Goal: Task Accomplishment & Management: Use online tool/utility

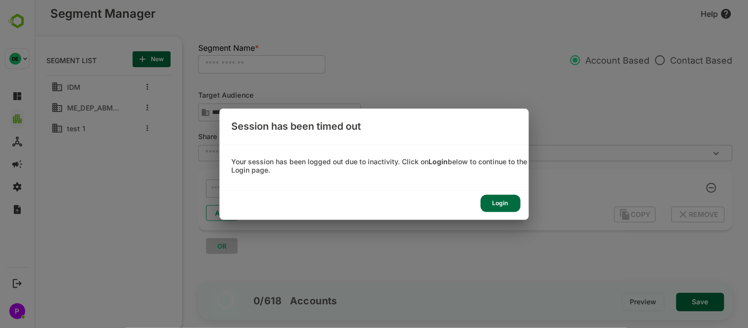
scroll to position [228, 122]
click at [114, 110] on div "Login" at bounding box center [113, 107] width 2 height 6
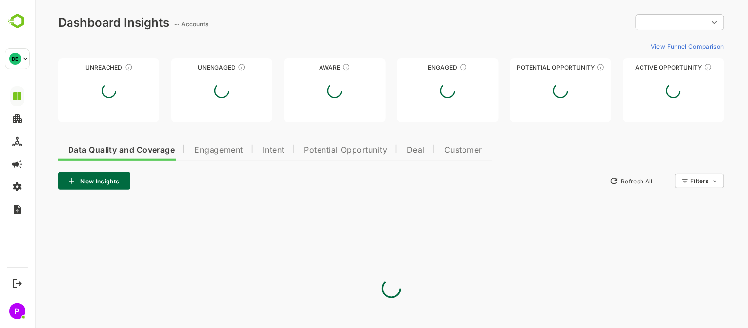
type input "**********"
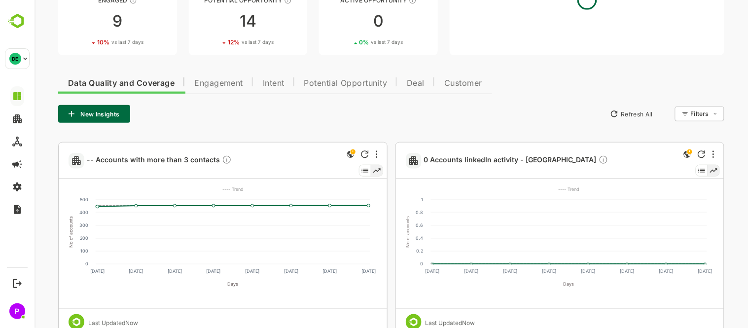
scroll to position [151, 0]
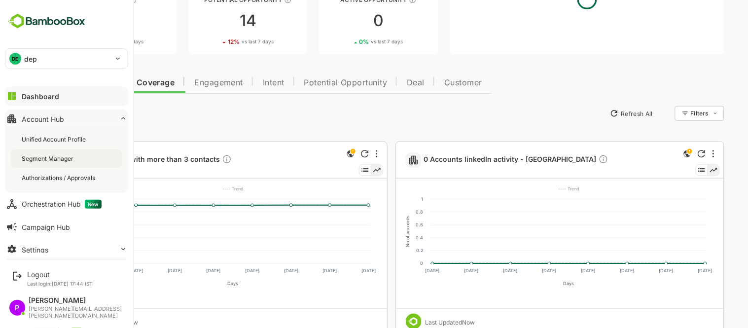
click at [43, 158] on div "Segment Manager" at bounding box center [49, 158] width 54 height 8
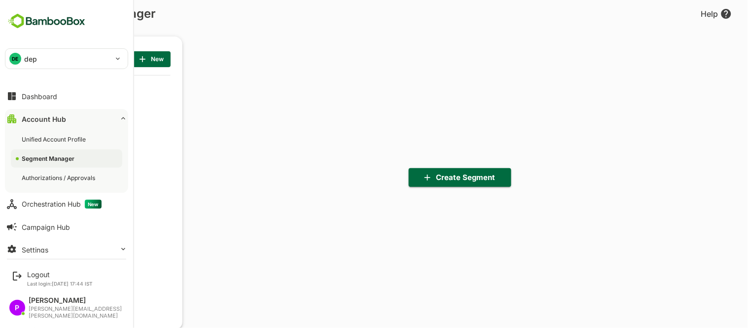
scroll to position [228, 122]
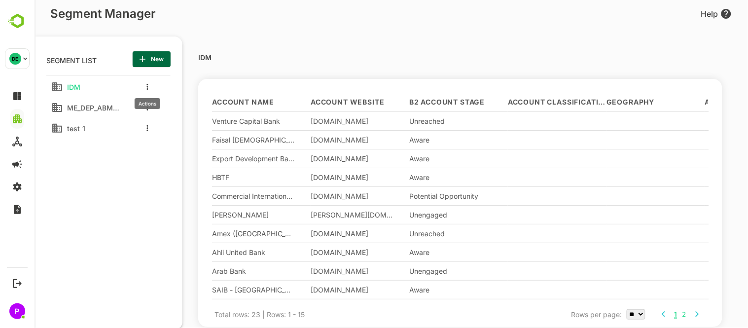
click at [146, 85] on icon "more actions" at bounding box center [147, 87] width 2 height 6
click at [109, 105] on div at bounding box center [390, 164] width 713 height 328
click at [146, 107] on icon "more actions" at bounding box center [147, 107] width 2 height 6
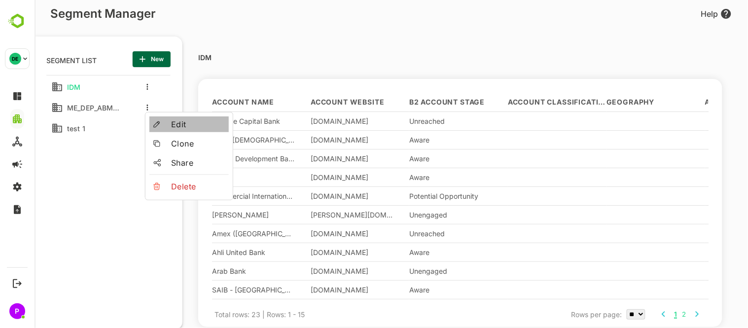
click at [161, 129] on li "Edit" at bounding box center [188, 124] width 79 height 16
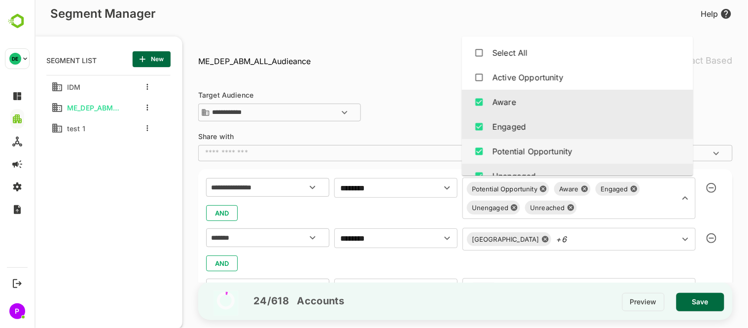
click at [576, 191] on div "Potential Opportunity Aware Engaged Unengaged Unreached ​" at bounding box center [578, 197] width 233 height 41
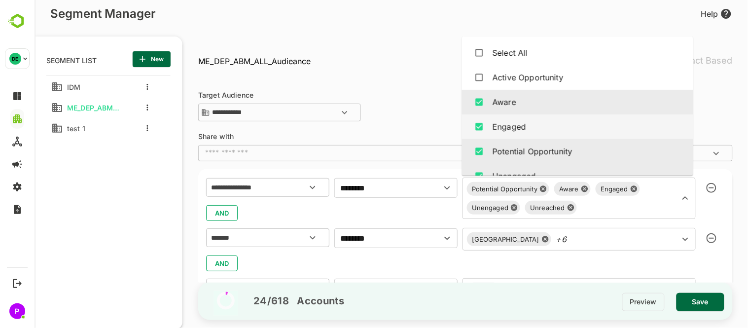
scroll to position [41, 0]
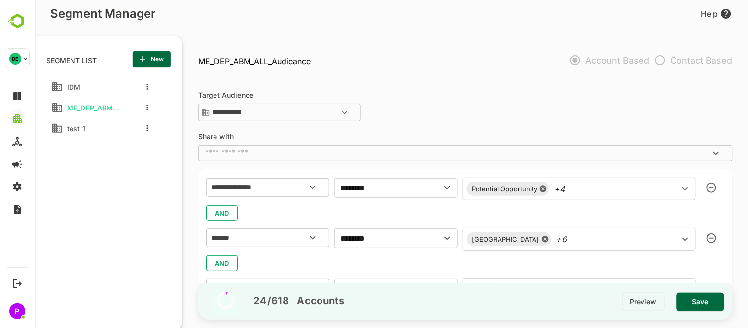
click at [411, 100] on div "**********" at bounding box center [465, 108] width 534 height 32
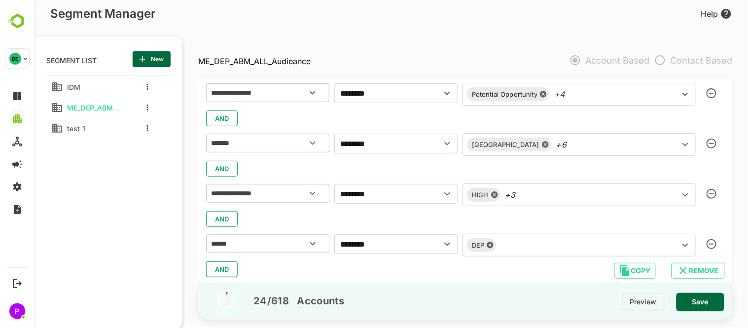
scroll to position [96, 0]
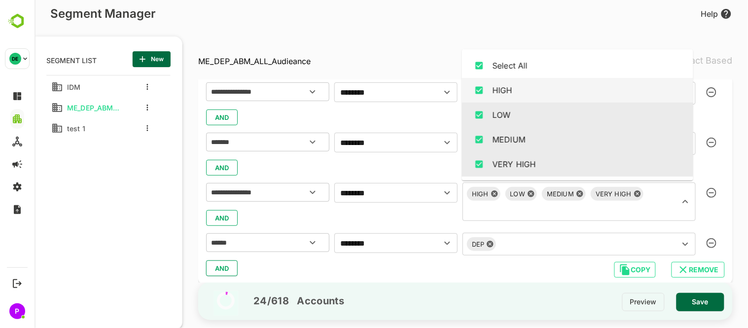
click at [617, 191] on div "HIGH LOW MEDIUM VERY HIGH ​" at bounding box center [578, 201] width 233 height 38
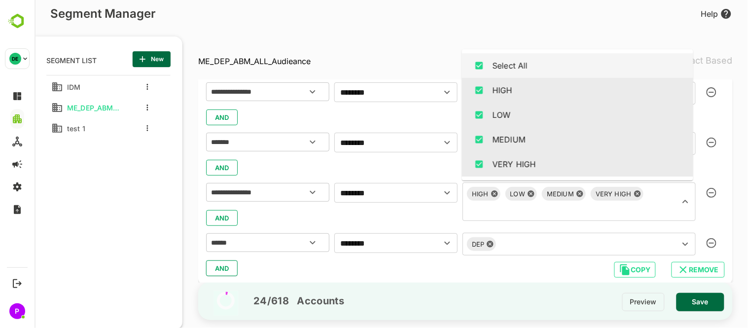
click at [410, 38] on div "**********" at bounding box center [464, 177] width 565 height 305
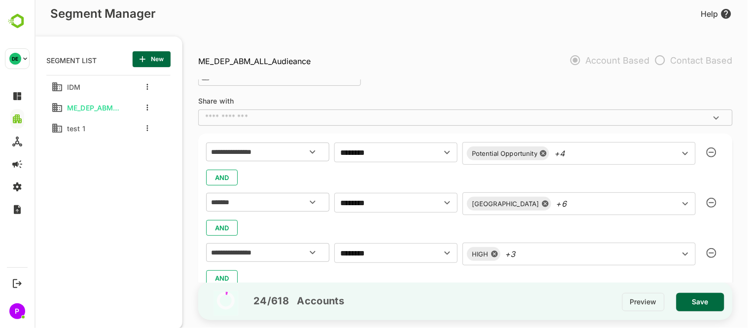
scroll to position [45, 0]
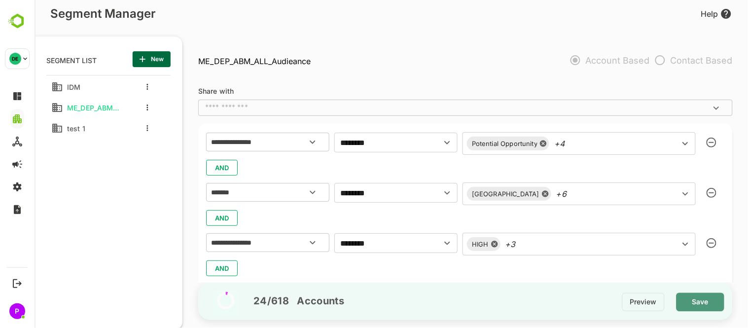
click at [700, 298] on span "Save" at bounding box center [700, 301] width 32 height 13
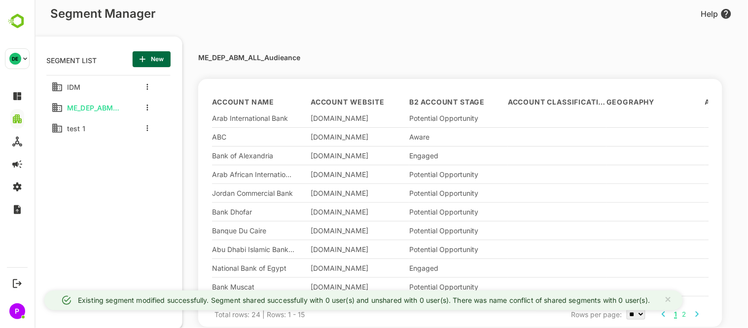
scroll to position [93, 0]
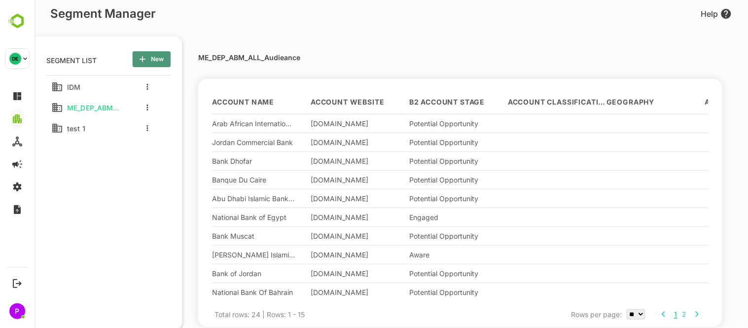
click at [149, 56] on span "New" at bounding box center [151, 59] width 22 height 13
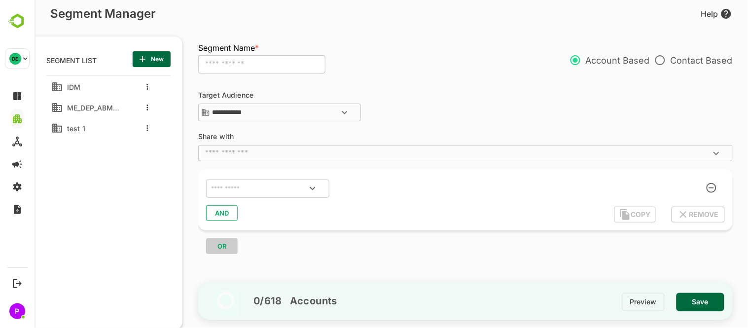
click at [231, 68] on input "text" at bounding box center [261, 64] width 127 height 19
type input "**********"
click at [315, 185] on icon "Open" at bounding box center [312, 188] width 12 height 12
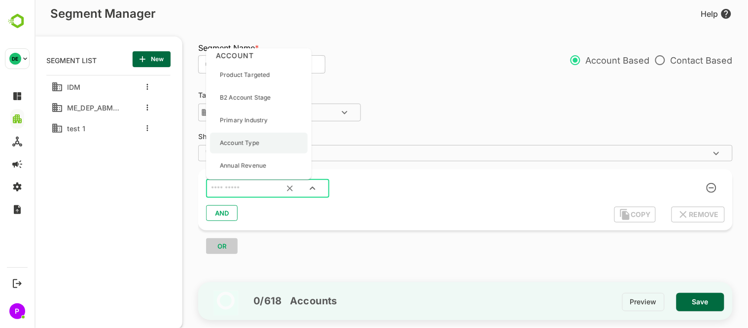
scroll to position [0, 0]
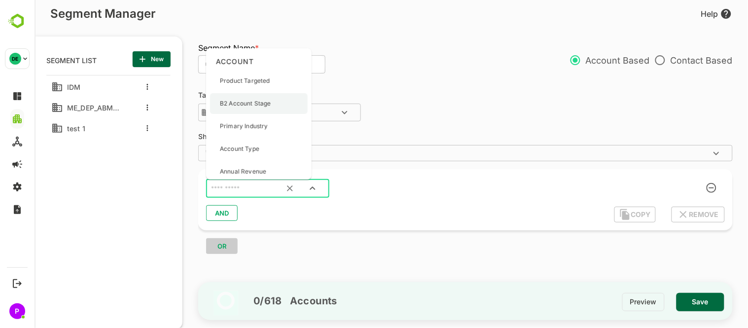
click at [247, 104] on p "B2 Account Stage" at bounding box center [244, 103] width 51 height 9
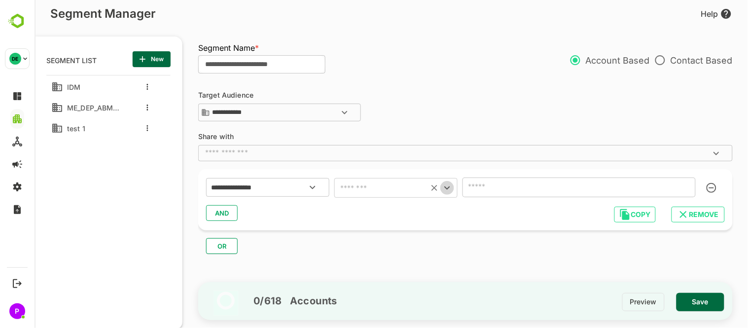
click at [445, 189] on icon "Open" at bounding box center [447, 188] width 12 height 12
click at [385, 208] on li "includes" at bounding box center [395, 213] width 123 height 18
type input "********"
click at [686, 187] on icon "Open" at bounding box center [684, 187] width 5 height 3
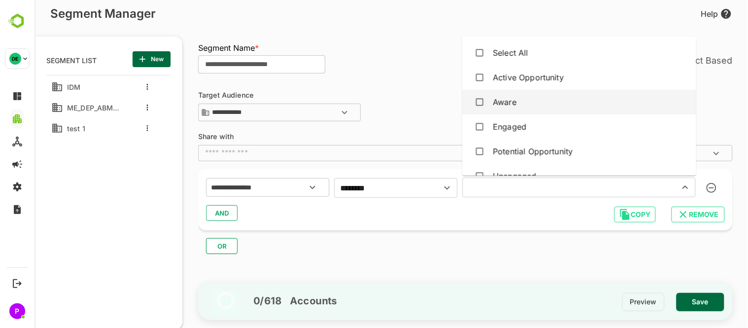
click at [547, 112] on li "Aware" at bounding box center [579, 102] width 234 height 25
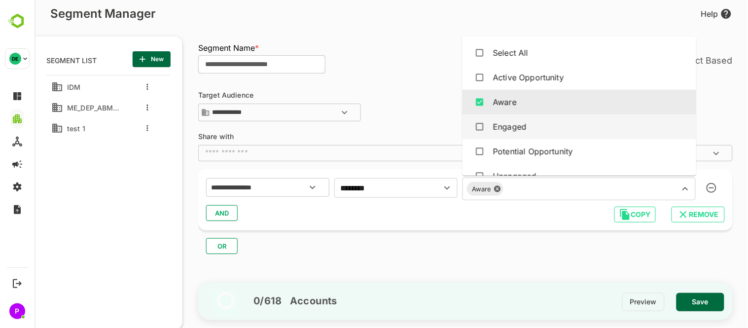
click at [539, 124] on div "Engaged" at bounding box center [579, 126] width 218 height 19
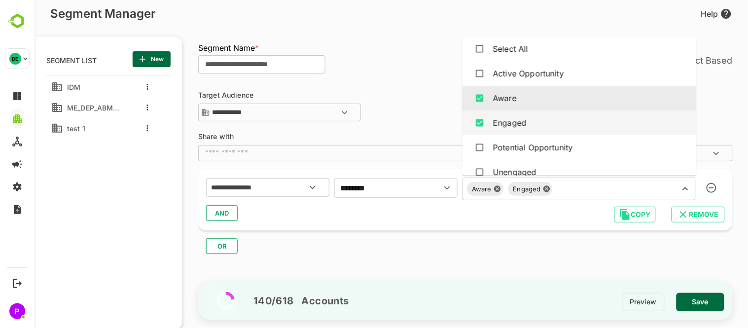
scroll to position [5, 0]
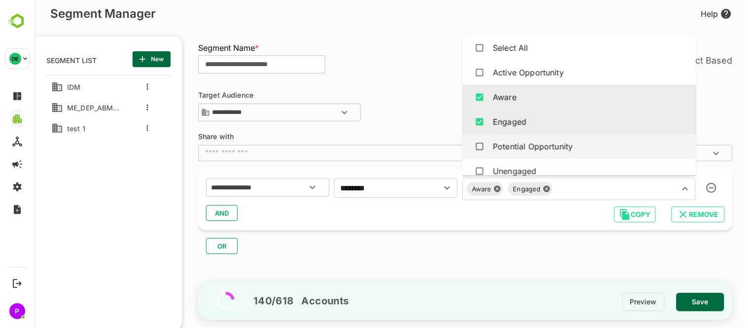
click at [543, 138] on div "Potential Opportunity" at bounding box center [579, 146] width 218 height 19
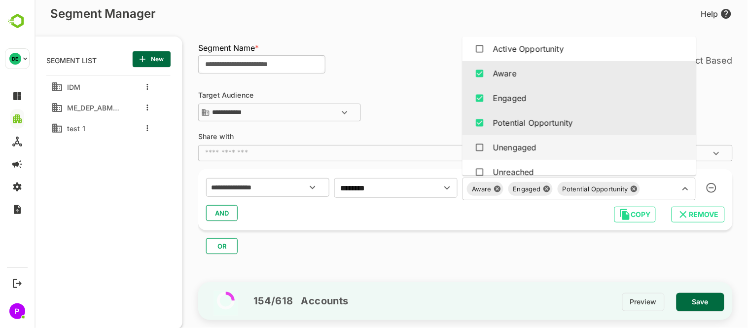
scroll to position [30, 0]
click at [540, 140] on div "Unengaged" at bounding box center [579, 146] width 218 height 19
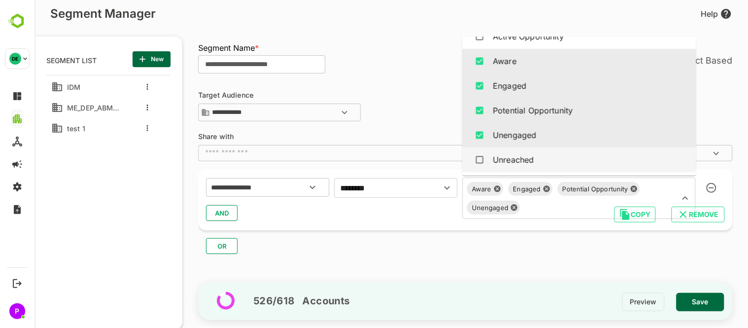
click at [535, 155] on div "Unreached" at bounding box center [579, 159] width 218 height 19
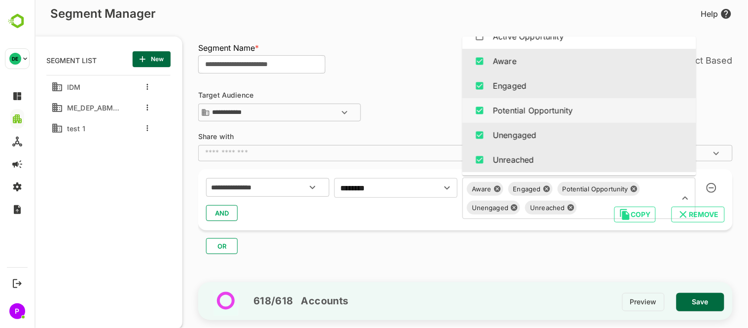
scroll to position [0, 0]
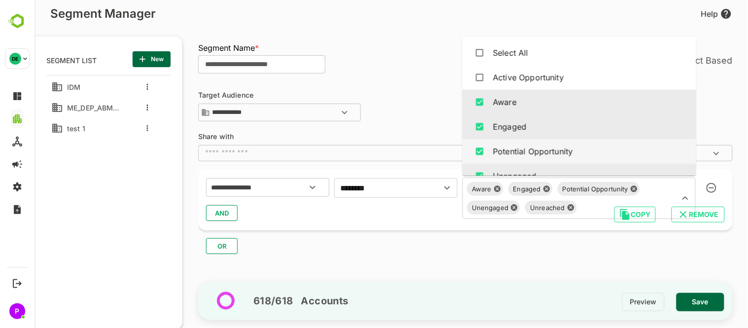
click at [288, 218] on div "AND" at bounding box center [465, 213] width 518 height 19
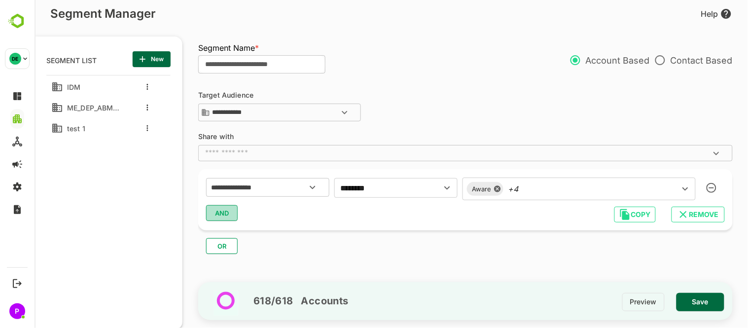
click at [212, 207] on button "AND" at bounding box center [222, 213] width 32 height 16
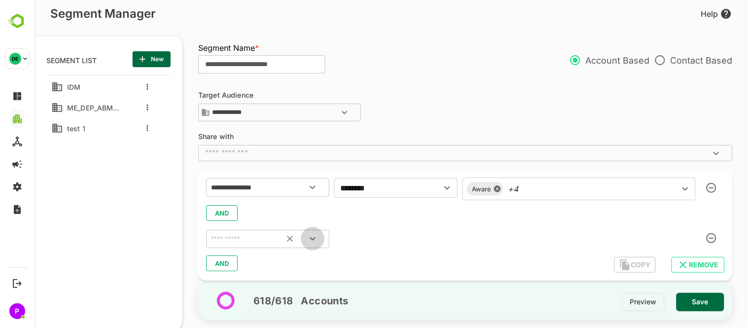
click at [315, 232] on button "Open" at bounding box center [312, 239] width 24 height 24
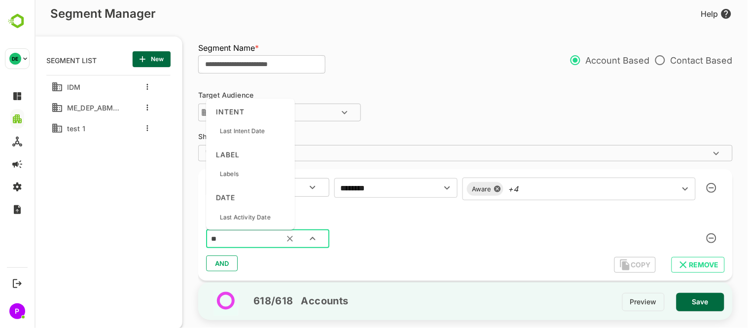
type input "***"
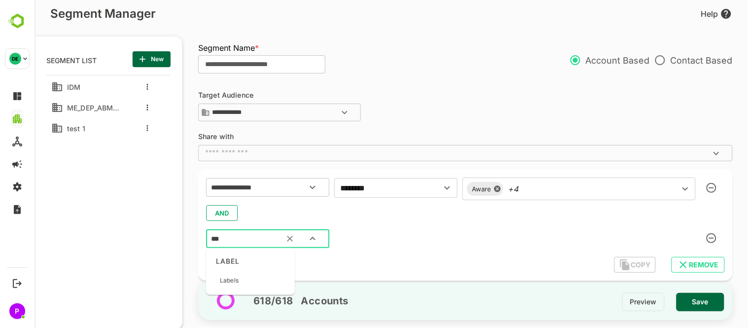
click at [253, 257] on ag "LABEL" at bounding box center [249, 261] width 81 height 18
click at [260, 279] on div "Labels" at bounding box center [249, 280] width 81 height 21
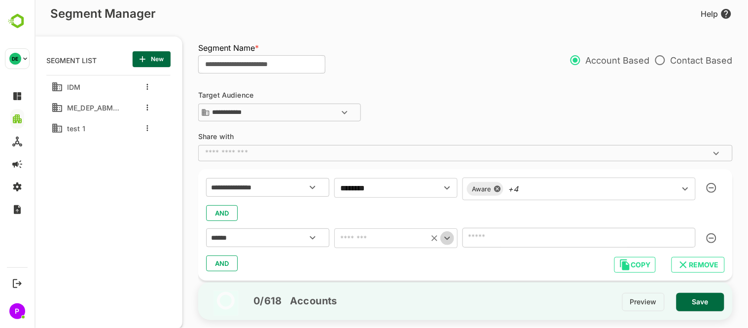
click at [449, 238] on icon "Open" at bounding box center [447, 238] width 12 height 12
click at [389, 163] on li "includes" at bounding box center [395, 160] width 123 height 18
click at [680, 235] on icon "Open" at bounding box center [685, 238] width 12 height 12
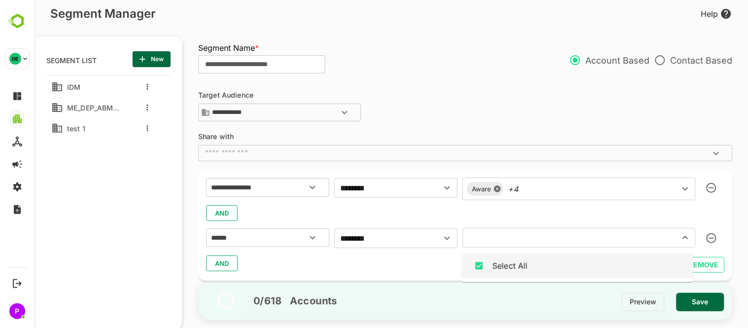
click at [682, 238] on icon "Close" at bounding box center [684, 237] width 5 height 3
click at [682, 238] on icon "Open" at bounding box center [684, 237] width 5 height 3
click at [558, 264] on div "Select All" at bounding box center [576, 265] width 215 height 19
click at [679, 235] on icon "Close" at bounding box center [685, 238] width 12 height 12
click at [680, 236] on icon "Open" at bounding box center [685, 238] width 12 height 12
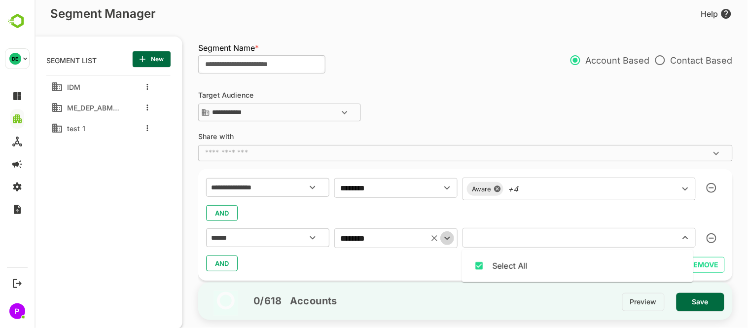
click at [442, 241] on icon "Open" at bounding box center [447, 238] width 12 height 12
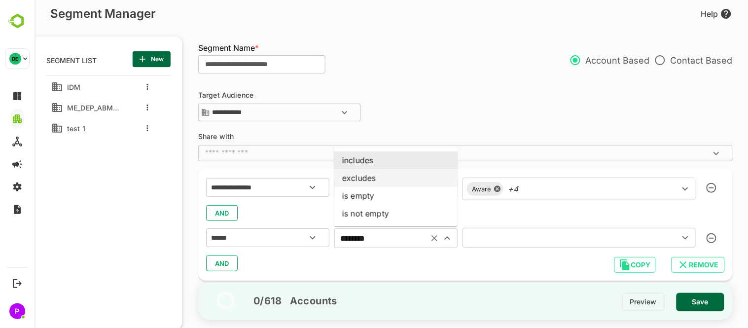
click at [368, 174] on li "excludes" at bounding box center [395, 178] width 123 height 18
click at [449, 241] on icon "Open" at bounding box center [447, 238] width 12 height 12
click at [386, 160] on li "includes" at bounding box center [395, 160] width 123 height 18
type input "********"
click at [685, 235] on icon "Open" at bounding box center [685, 238] width 12 height 12
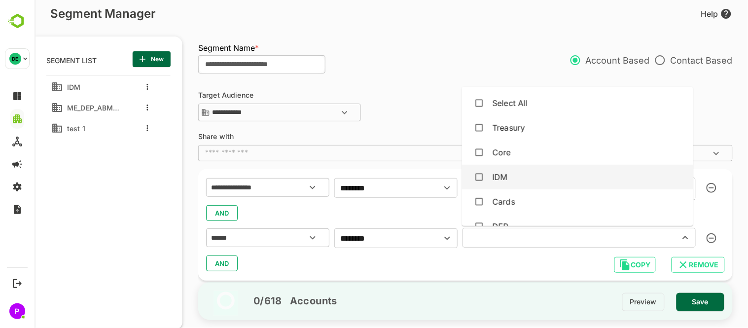
click at [544, 168] on div "IDM" at bounding box center [576, 177] width 215 height 19
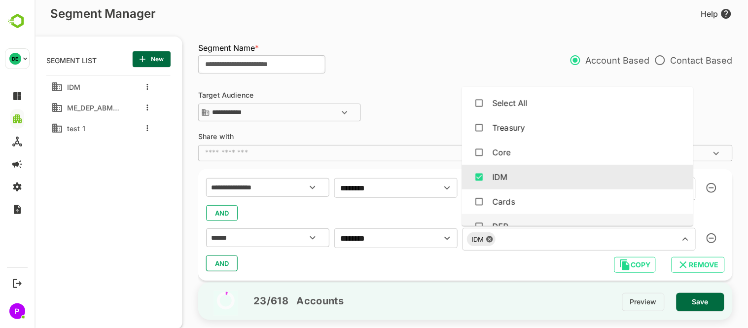
click at [434, 263] on div "AND" at bounding box center [465, 263] width 518 height 19
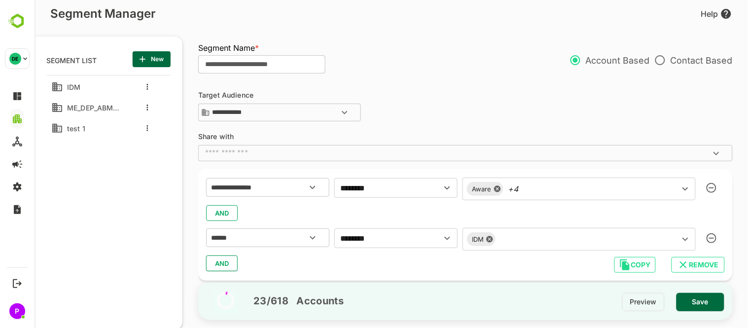
scroll to position [21, 0]
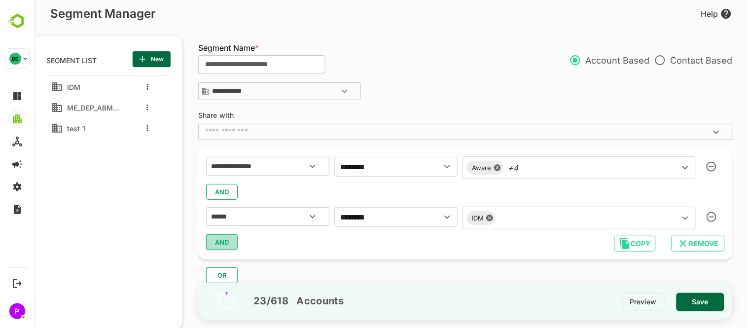
click at [225, 243] on span "AND" at bounding box center [221, 242] width 15 height 13
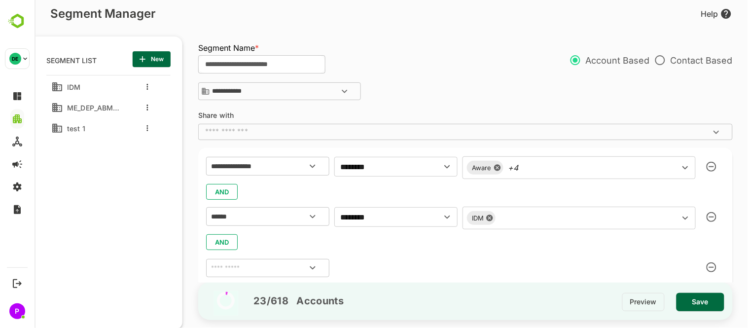
scroll to position [71, 0]
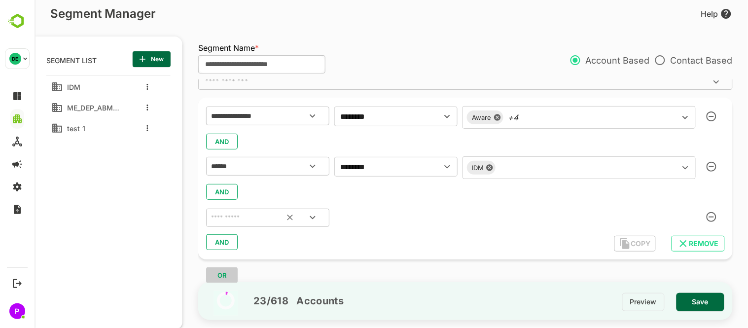
click at [314, 214] on icon "Open" at bounding box center [312, 217] width 12 height 12
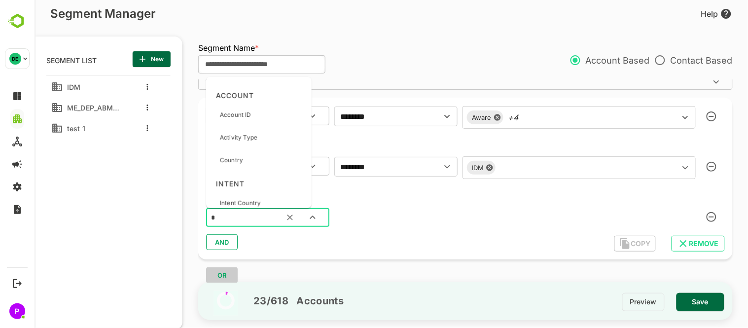
scroll to position [0, 0]
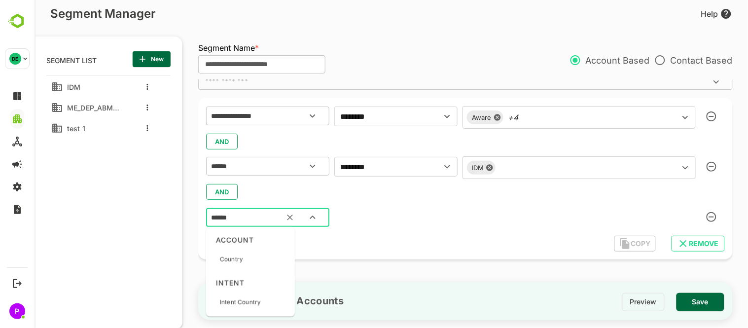
type input "*******"
click at [254, 262] on div "Country" at bounding box center [249, 259] width 81 height 21
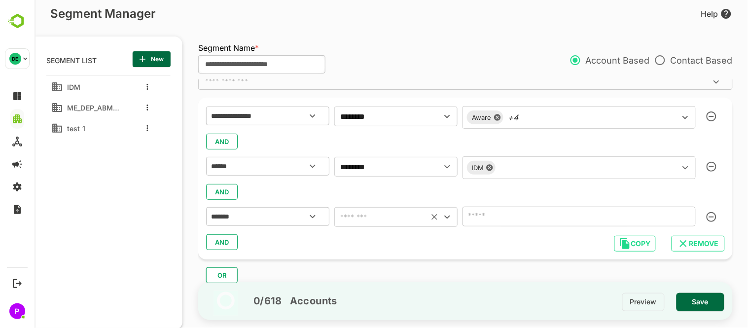
click at [449, 215] on icon "Open" at bounding box center [447, 217] width 12 height 12
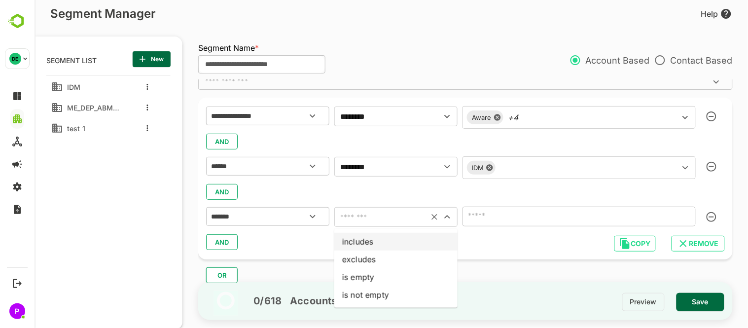
click at [382, 235] on li "includes" at bounding box center [395, 242] width 123 height 18
type input "********"
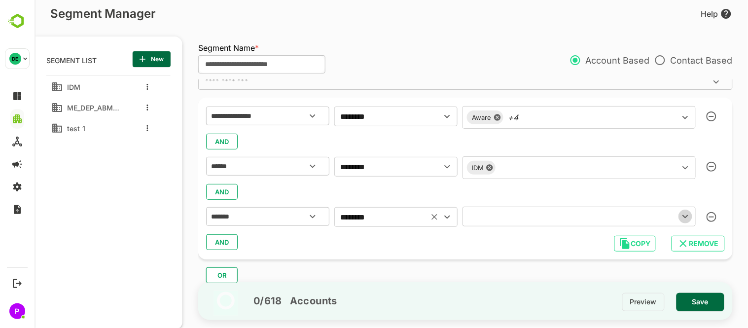
click at [686, 218] on icon "Open" at bounding box center [685, 216] width 12 height 12
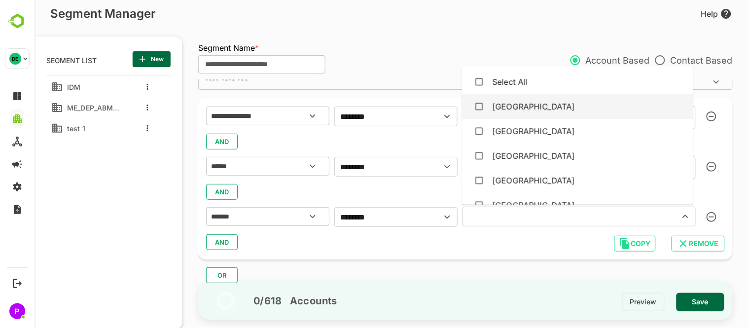
click at [515, 107] on div "[GEOGRAPHIC_DATA]" at bounding box center [533, 107] width 83 height 12
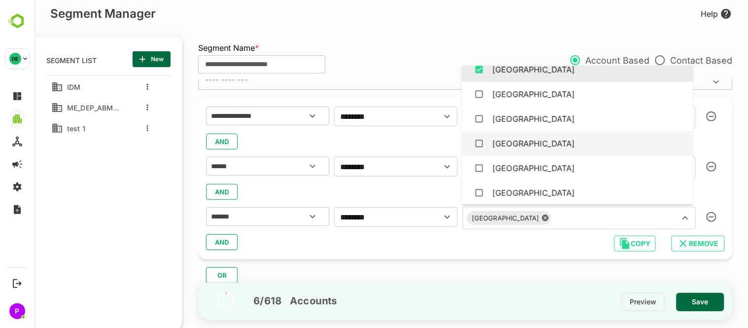
scroll to position [57, 0]
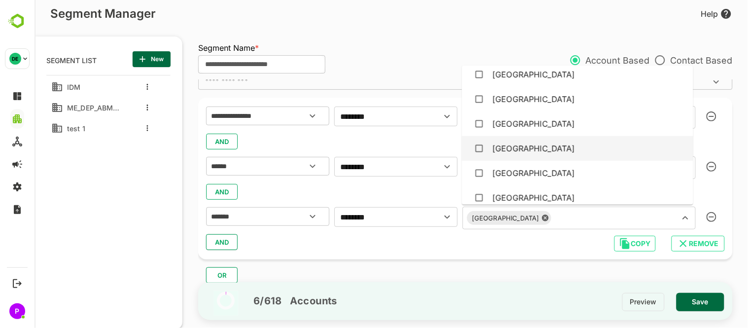
click at [530, 141] on div "[GEOGRAPHIC_DATA]" at bounding box center [576, 148] width 215 height 19
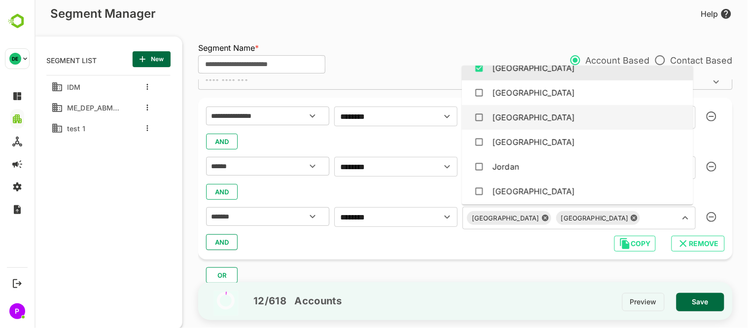
scroll to position [138, 0]
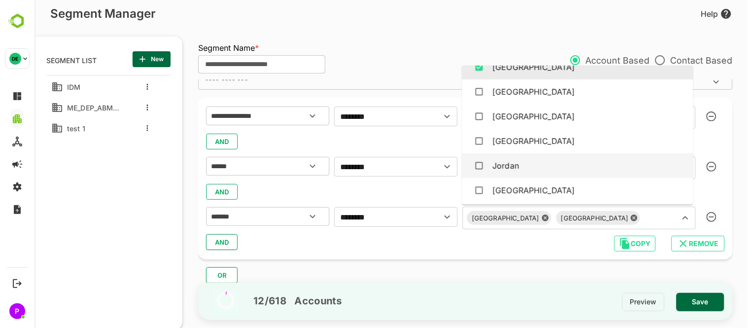
click at [550, 163] on div "Jordan" at bounding box center [576, 165] width 215 height 19
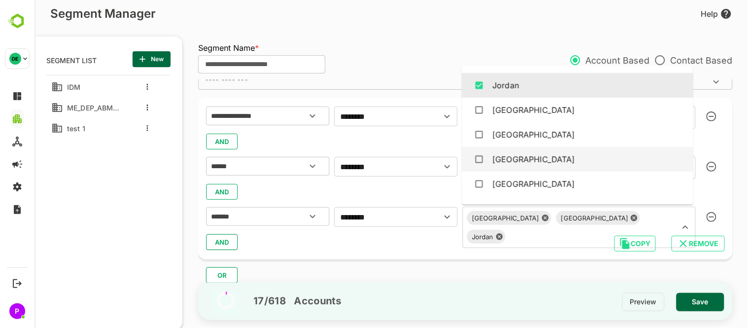
scroll to position [245, 0]
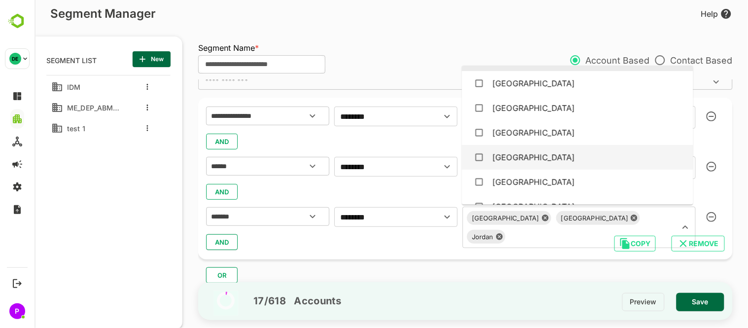
click at [529, 150] on div "[GEOGRAPHIC_DATA]" at bounding box center [576, 157] width 215 height 19
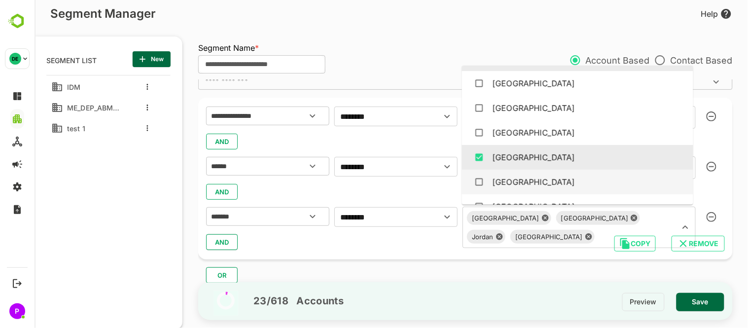
click at [541, 176] on div "[GEOGRAPHIC_DATA]" at bounding box center [576, 181] width 215 height 19
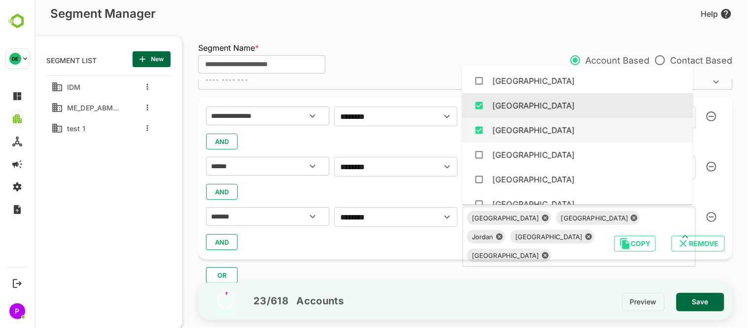
scroll to position [298, 0]
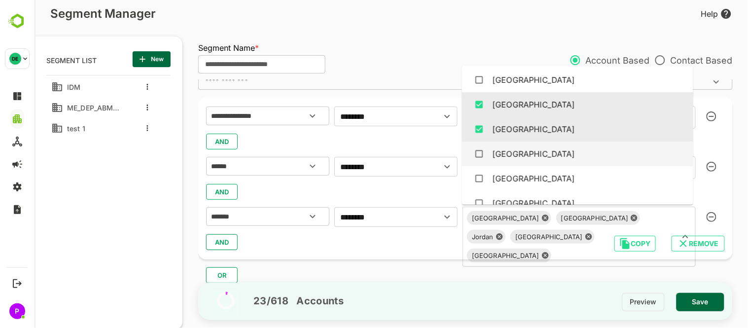
click at [527, 152] on div "[GEOGRAPHIC_DATA]" at bounding box center [533, 154] width 83 height 12
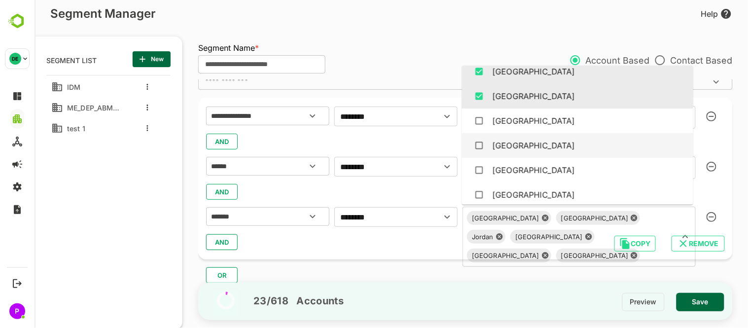
scroll to position [362, 0]
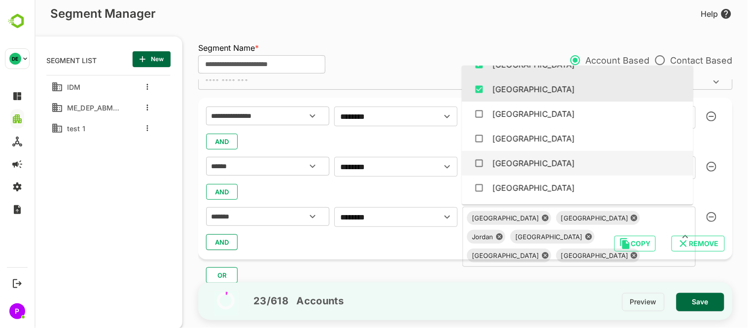
click at [574, 162] on div "[GEOGRAPHIC_DATA]" at bounding box center [576, 163] width 215 height 19
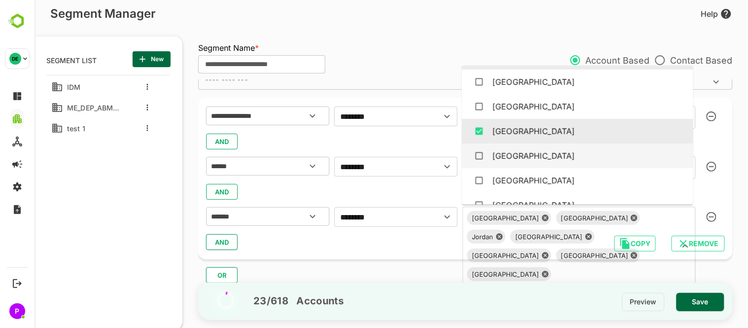
scroll to position [410, 0]
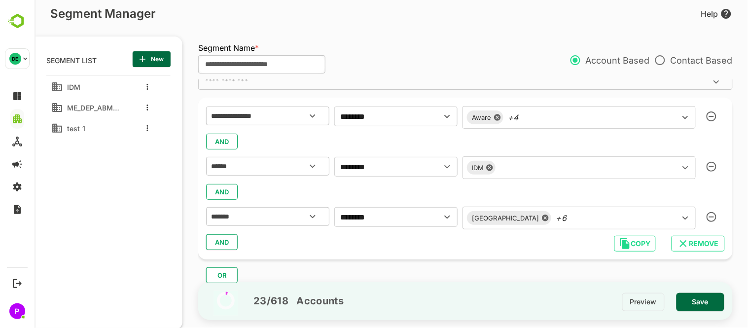
click at [401, 246] on div "AND" at bounding box center [465, 242] width 518 height 19
click at [220, 236] on span "AND" at bounding box center [221, 242] width 15 height 13
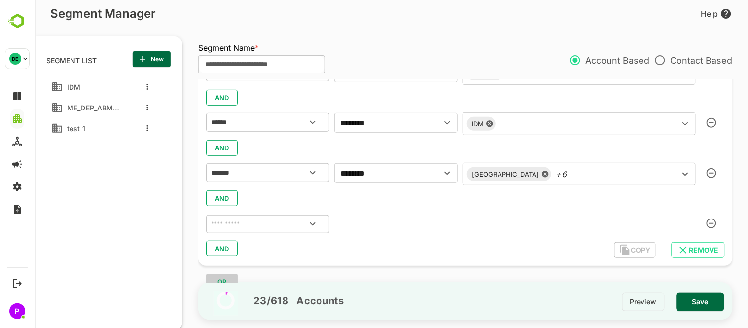
scroll to position [116, 0]
click at [316, 227] on icon "Open" at bounding box center [312, 223] width 12 height 12
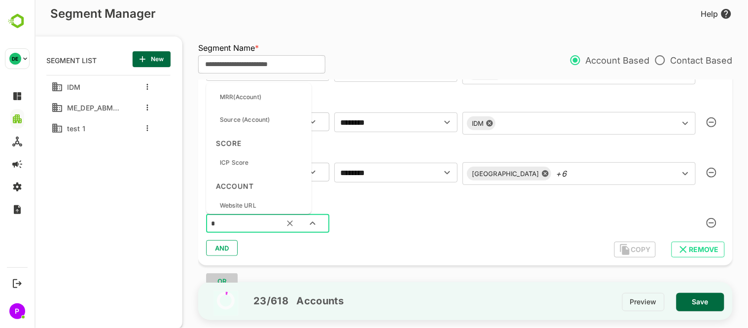
scroll to position [0, 0]
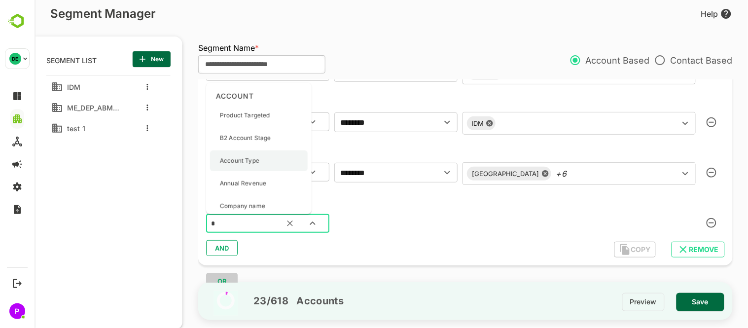
type input "**"
click at [254, 203] on p "Engagement Level" at bounding box center [245, 201] width 53 height 9
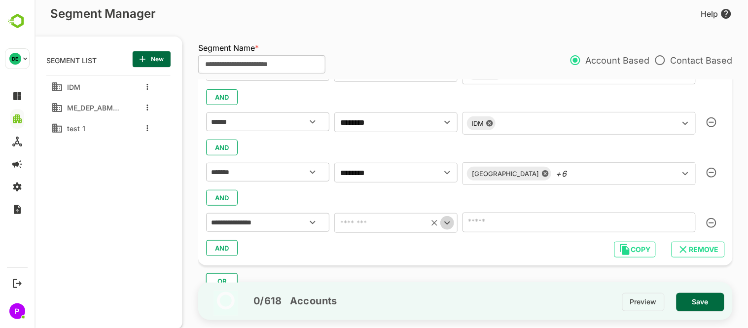
click at [446, 225] on icon "Open" at bounding box center [447, 223] width 12 height 12
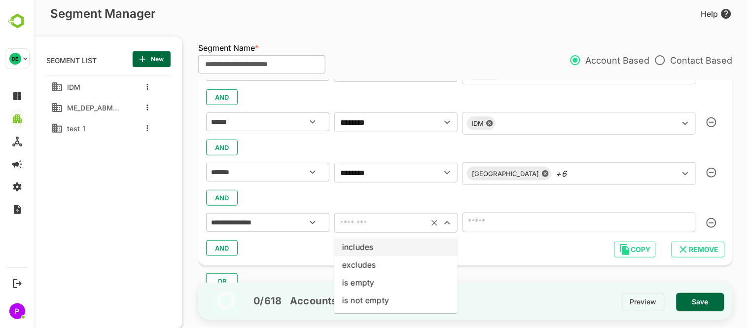
click at [391, 243] on li "includes" at bounding box center [395, 247] width 123 height 18
type input "********"
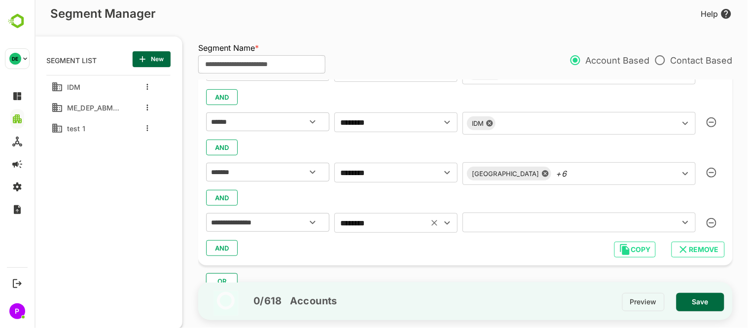
click at [682, 216] on icon "Open" at bounding box center [685, 222] width 12 height 12
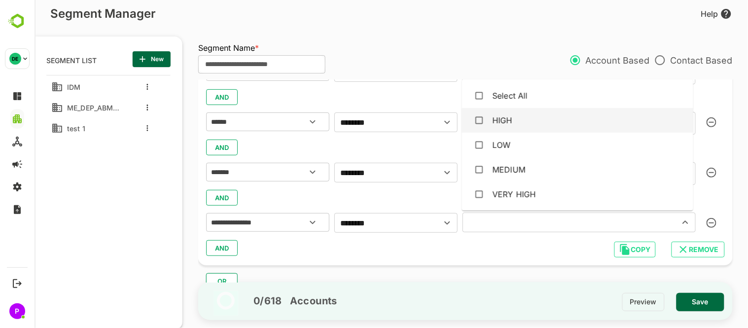
click at [516, 126] on div "HIGH" at bounding box center [576, 120] width 215 height 19
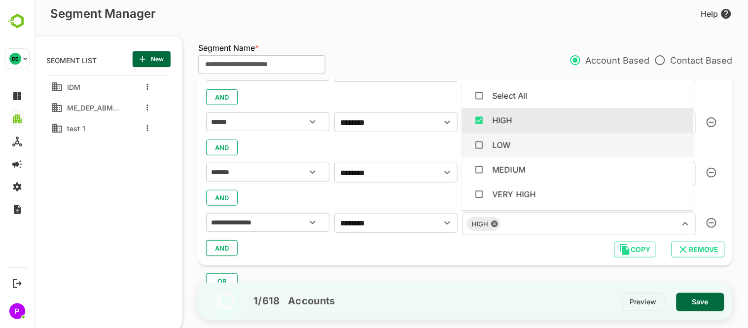
click at [520, 137] on div "LOW" at bounding box center [576, 145] width 215 height 19
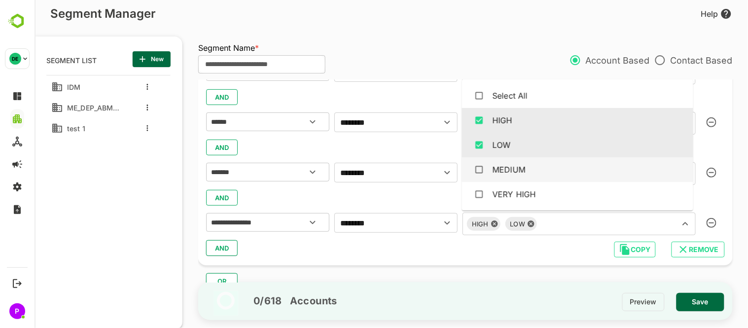
click at [532, 170] on div "MEDIUM" at bounding box center [576, 169] width 215 height 19
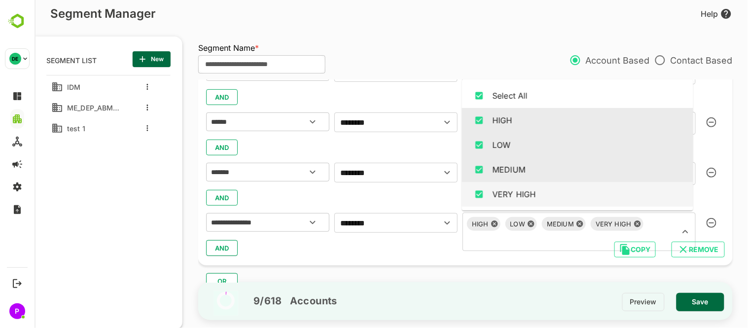
click at [562, 278] on div "9 / 618 Accounts Preview Save" at bounding box center [465, 301] width 534 height 54
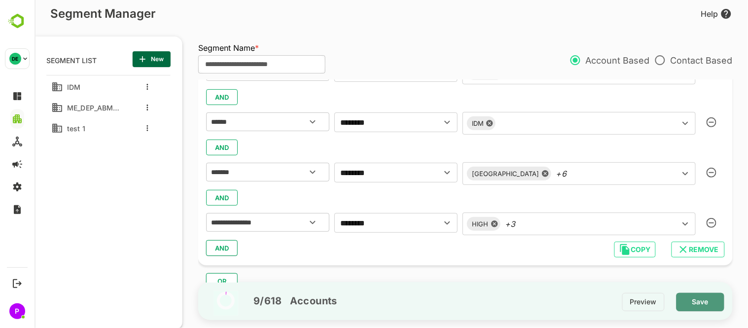
click at [689, 302] on span "Save" at bounding box center [700, 301] width 32 height 13
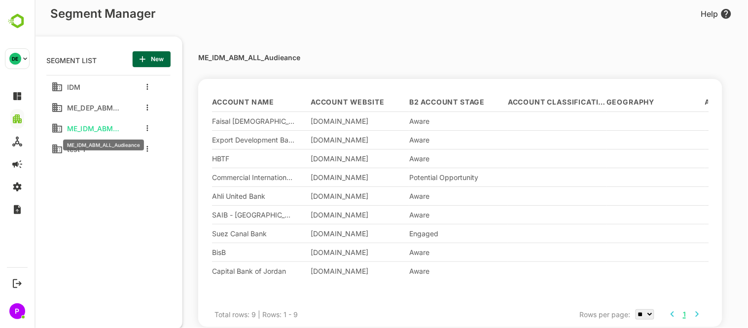
click at [90, 127] on span "ME_IDM_ABM_ALL_Audieance" at bounding box center [91, 128] width 57 height 8
click at [144, 130] on button "more actions" at bounding box center [146, 128] width 5 height 9
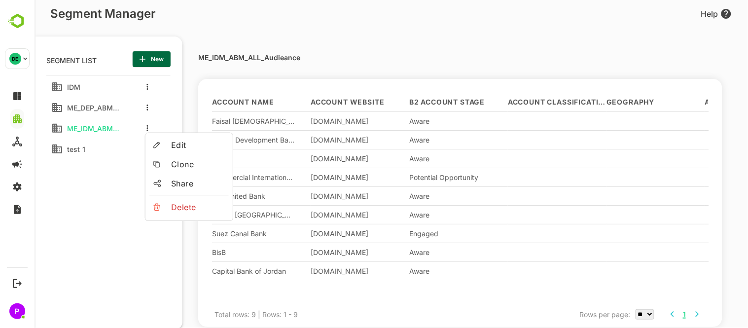
click at [164, 152] on li "Edit" at bounding box center [188, 145] width 79 height 16
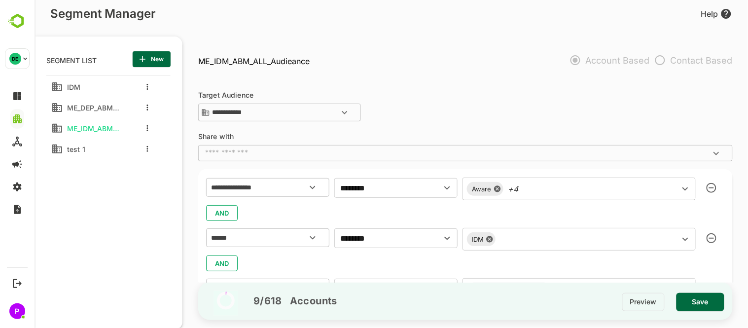
scroll to position [122, 0]
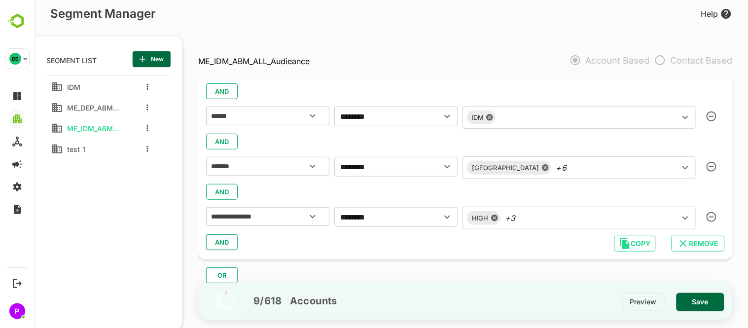
click at [706, 214] on icon "button" at bounding box center [711, 217] width 10 height 10
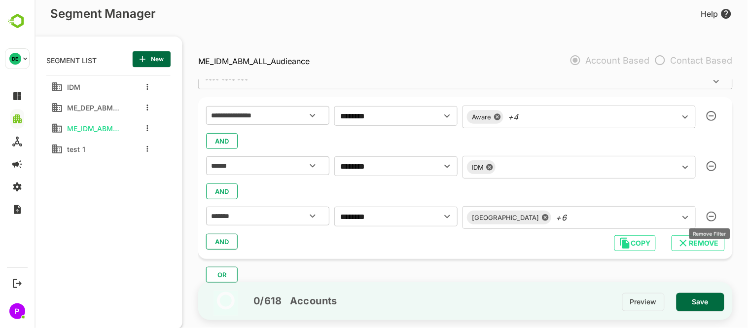
scroll to position [71, 0]
click at [701, 300] on span "Save" at bounding box center [700, 301] width 32 height 13
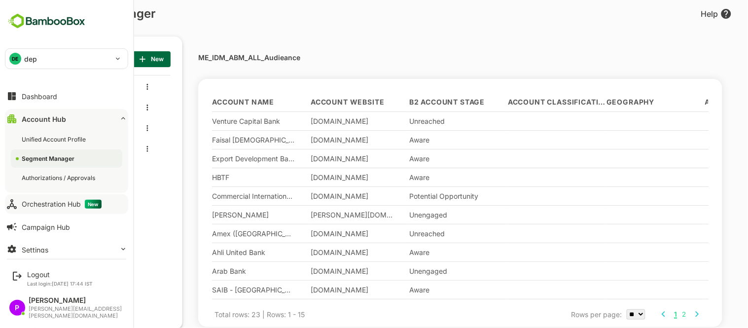
click at [42, 205] on div "Orchestration Hub New" at bounding box center [62, 204] width 80 height 9
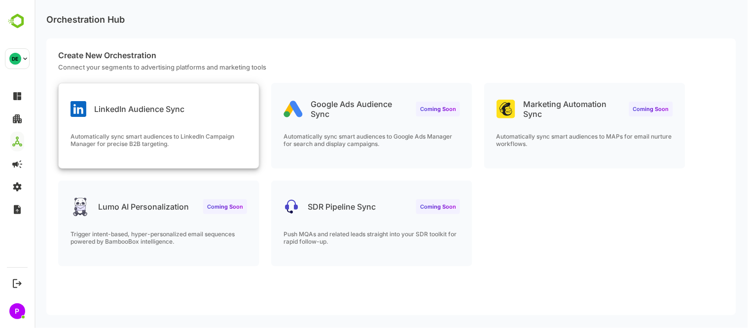
click at [164, 142] on p "Automatically sync smart audiences to LinkedIn Campaign Manager for precise B2B…" at bounding box center [158, 140] width 176 height 15
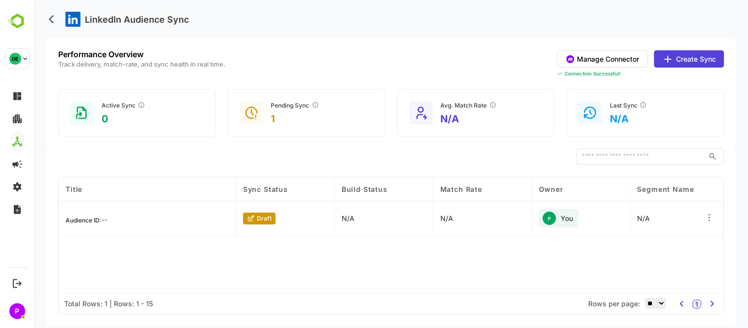
click at [679, 57] on button "Create Sync" at bounding box center [689, 58] width 70 height 17
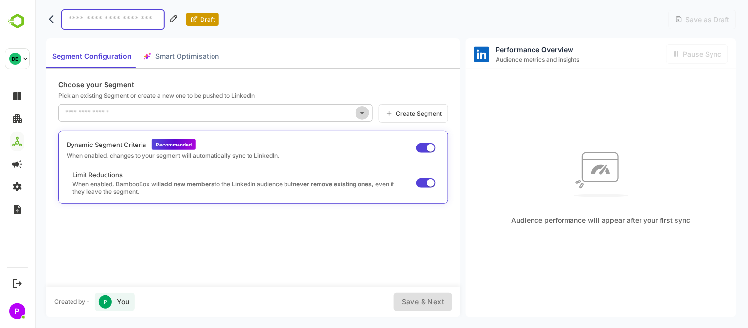
click at [358, 113] on icon "Open" at bounding box center [362, 113] width 12 height 12
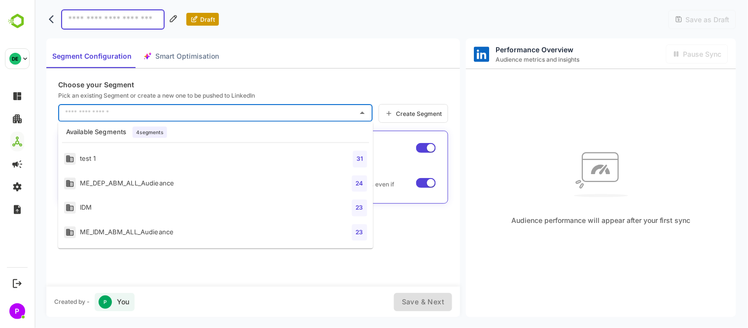
click at [172, 178] on div "ME_DEP_ABM_ALL_Audieance" at bounding box center [119, 183] width 110 height 12
type input "**********"
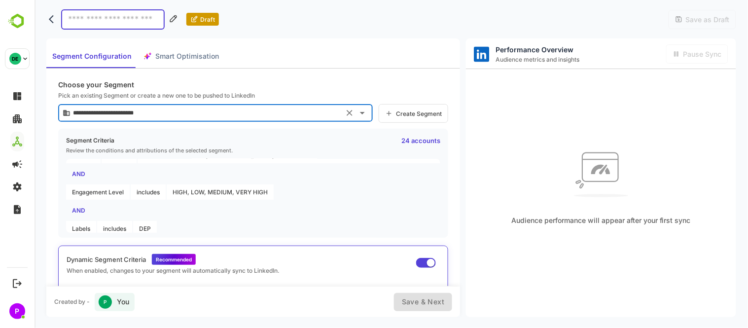
click at [92, 22] on input at bounding box center [112, 19] width 103 height 20
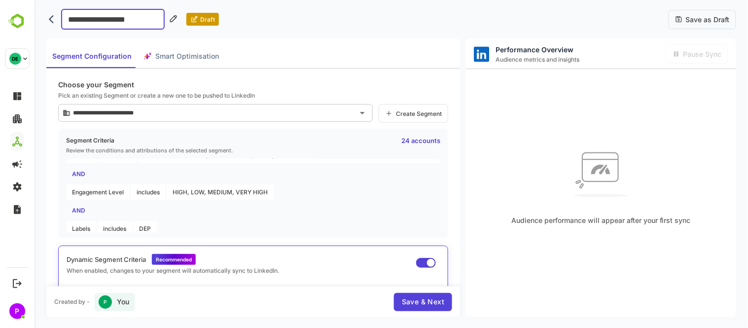
type input "**********"
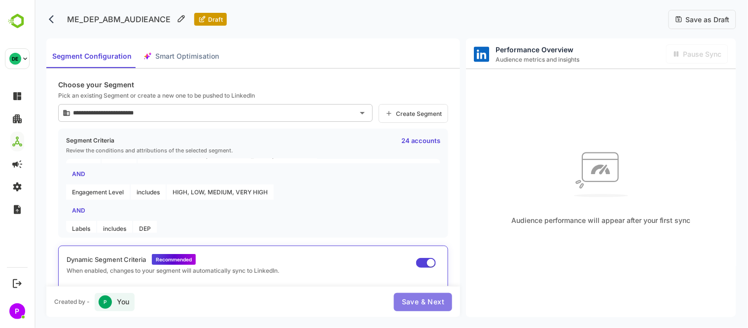
click at [423, 302] on span "Save & Next" at bounding box center [422, 302] width 42 height 12
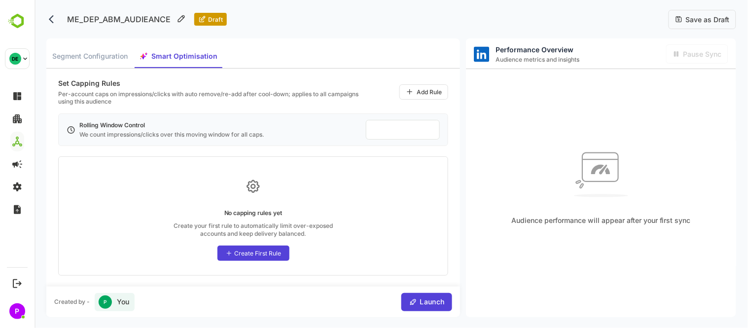
scroll to position [1, 0]
click at [417, 93] on div "Add Rule" at bounding box center [428, 90] width 25 height 7
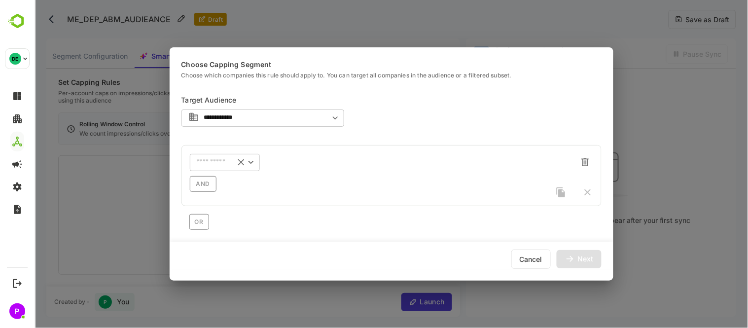
click at [249, 161] on icon "Open" at bounding box center [250, 162] width 11 height 11
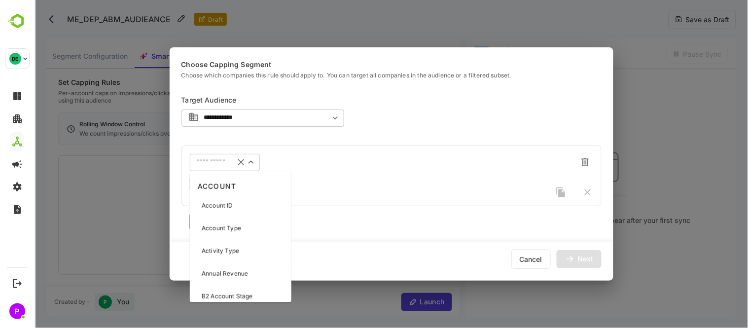
click at [368, 122] on div "**********" at bounding box center [391, 161] width 420 height 138
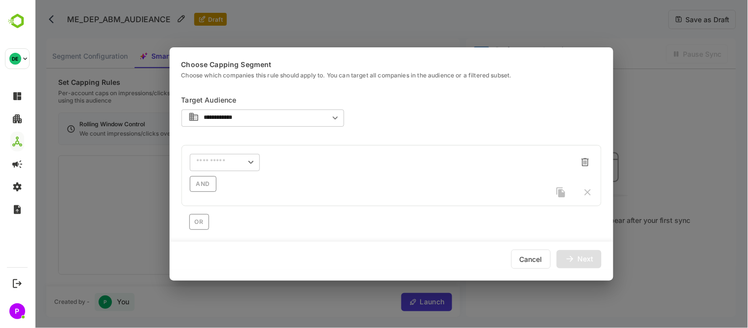
click at [532, 256] on div "Cancel" at bounding box center [530, 258] width 39 height 19
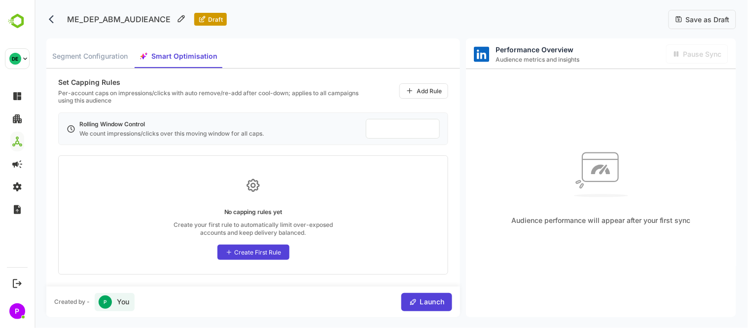
click at [388, 134] on div "**" at bounding box center [402, 129] width 74 height 20
click at [384, 131] on input "**" at bounding box center [402, 128] width 59 height 11
click at [415, 90] on div "Add Rule" at bounding box center [423, 90] width 49 height 15
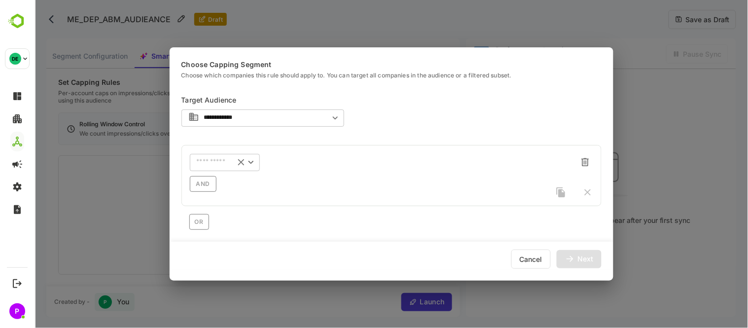
click at [208, 165] on input "text" at bounding box center [211, 161] width 31 height 7
type input "*****"
click at [249, 164] on icon "Close" at bounding box center [250, 162] width 11 height 11
click at [240, 159] on icon "Clear" at bounding box center [240, 162] width 11 height 11
click at [251, 164] on icon "Open" at bounding box center [250, 162] width 11 height 11
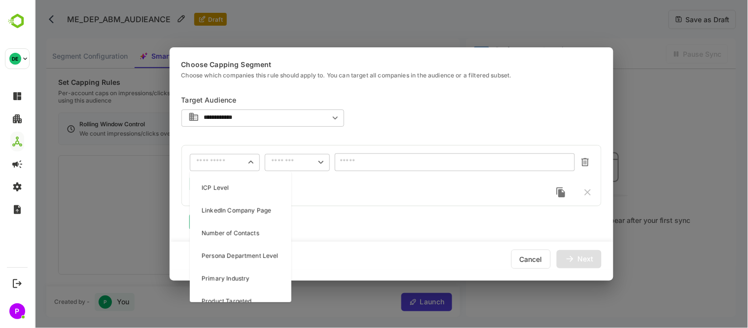
scroll to position [222, 0]
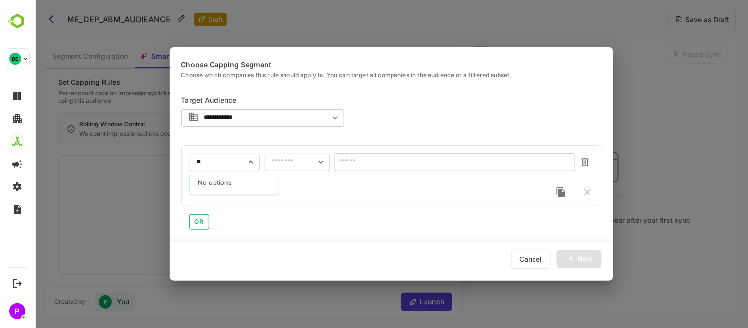
type input "*"
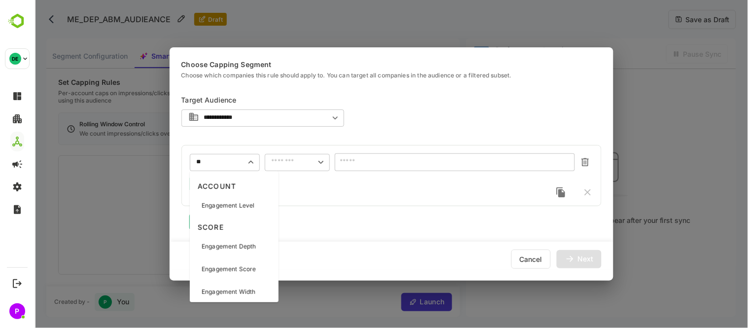
type input "**"
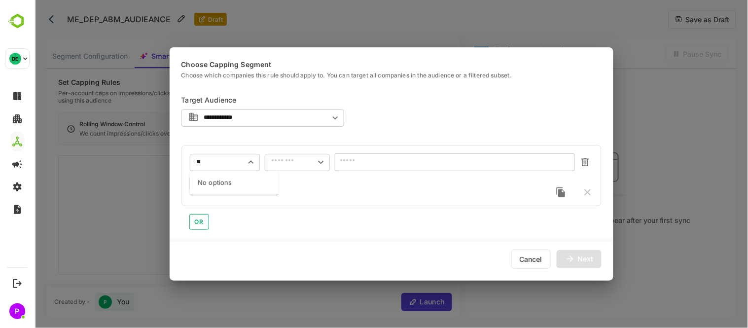
type input "*"
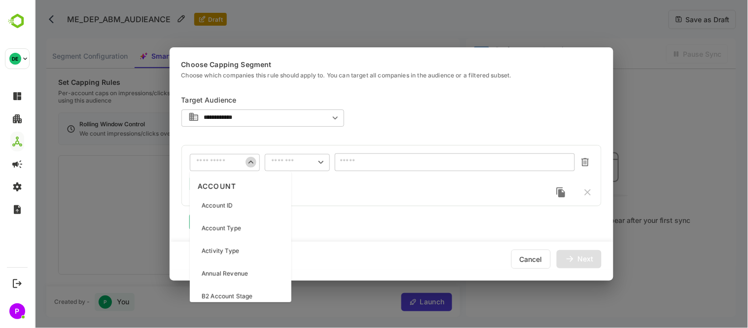
click at [252, 161] on icon "Close" at bounding box center [250, 162] width 11 height 11
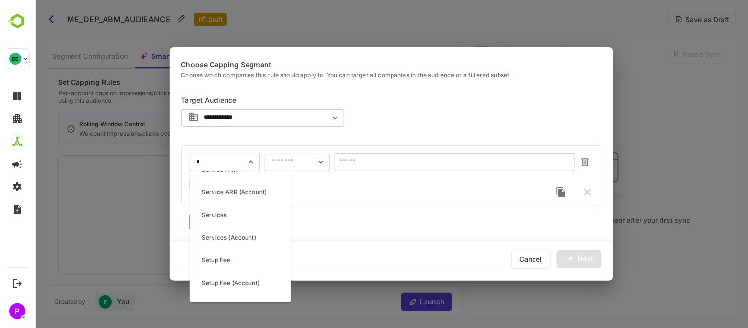
scroll to position [0, 0]
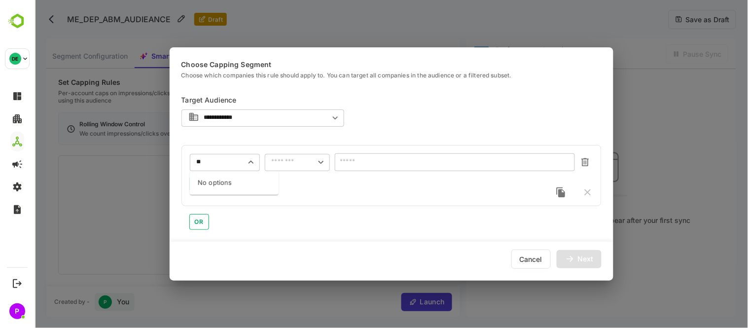
type input "*"
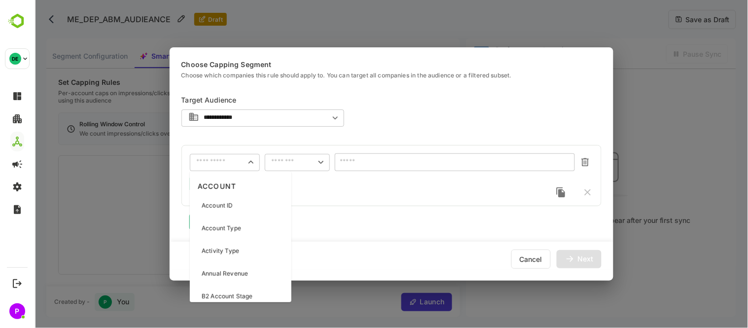
click at [249, 168] on div at bounding box center [250, 162] width 10 height 11
click at [249, 166] on icon "Close" at bounding box center [250, 162] width 11 height 11
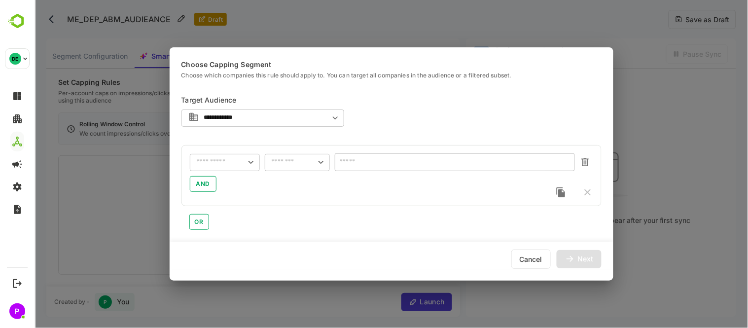
click at [248, 165] on icon "Open" at bounding box center [250, 162] width 11 height 11
click at [530, 256] on div "Cancel" at bounding box center [530, 258] width 39 height 19
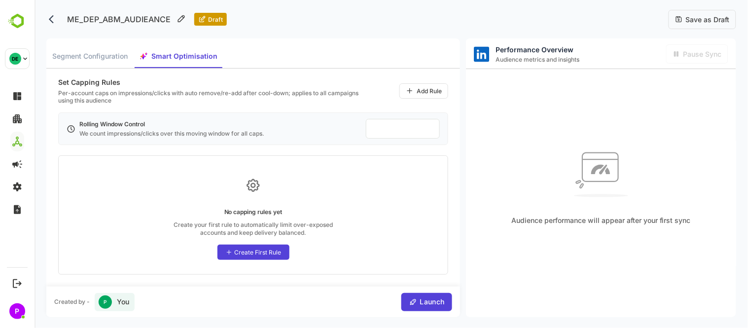
click at [176, 50] on span "Smart Optimisation" at bounding box center [184, 56] width 66 height 12
click at [416, 89] on div "Add Rule" at bounding box center [428, 90] width 25 height 7
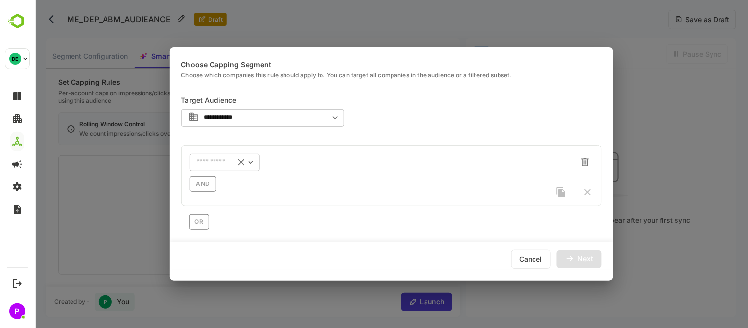
click at [203, 158] on div "​" at bounding box center [224, 162] width 70 height 18
type input "*"
click at [250, 158] on icon "Open" at bounding box center [250, 162] width 11 height 11
type input "**"
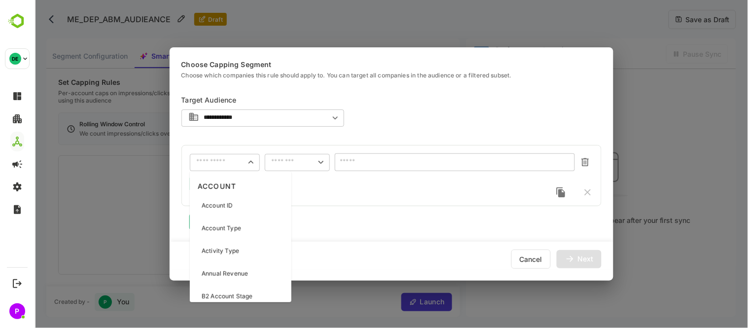
type input "*"
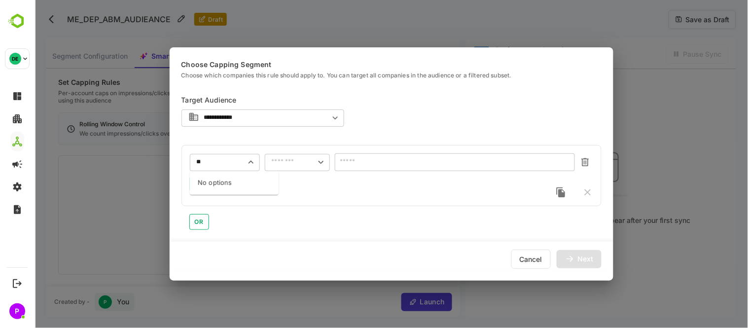
type input "**"
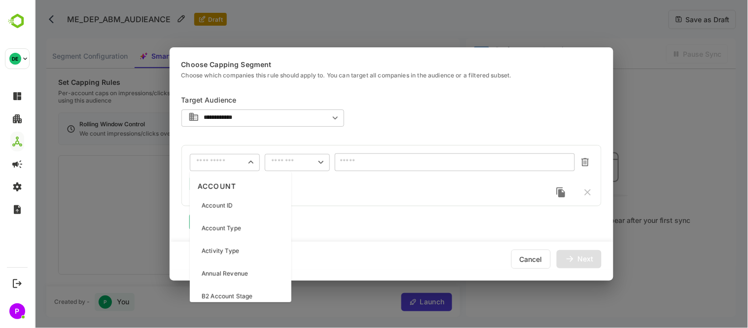
type input "*"
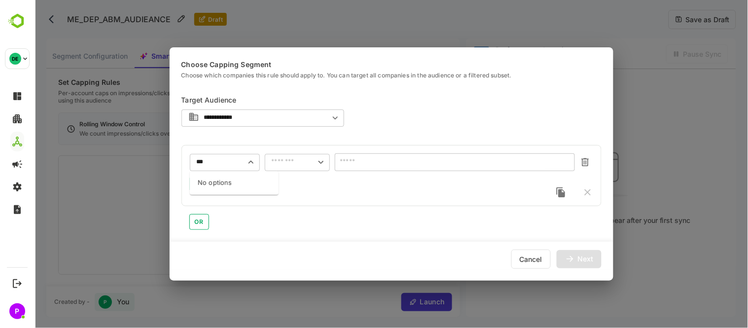
type input "**"
click at [217, 166] on input "text" at bounding box center [218, 161] width 44 height 7
click at [246, 166] on icon "Close" at bounding box center [250, 162] width 11 height 11
click at [251, 160] on icon "Close" at bounding box center [250, 162] width 11 height 11
click at [246, 158] on icon "Close" at bounding box center [250, 162] width 11 height 11
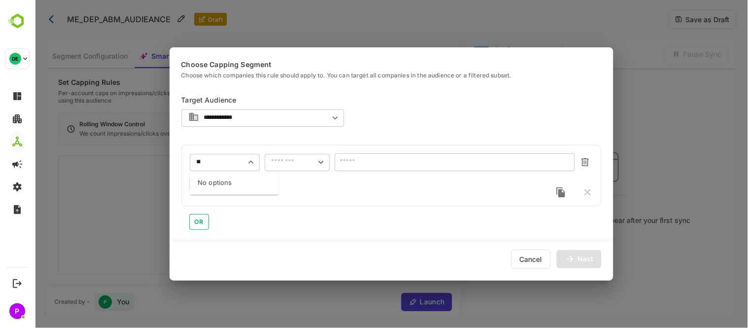
type input "**"
click at [229, 170] on div "​" at bounding box center [224, 162] width 70 height 18
type input "**"
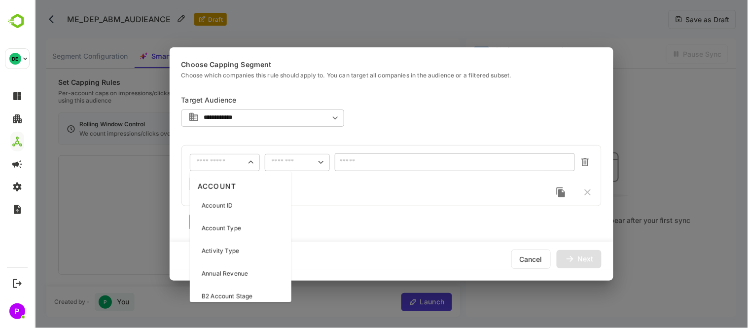
type input "*"
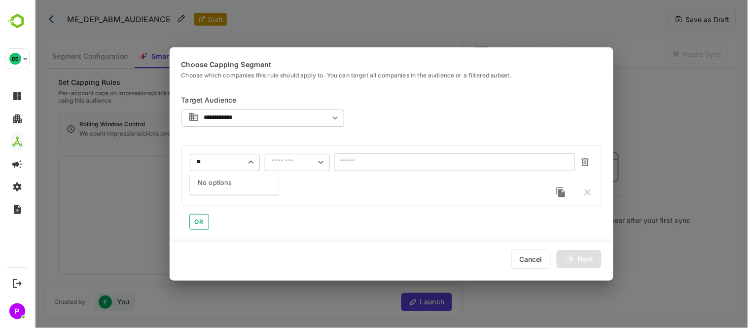
type input "**"
